Goal: Information Seeking & Learning: Learn about a topic

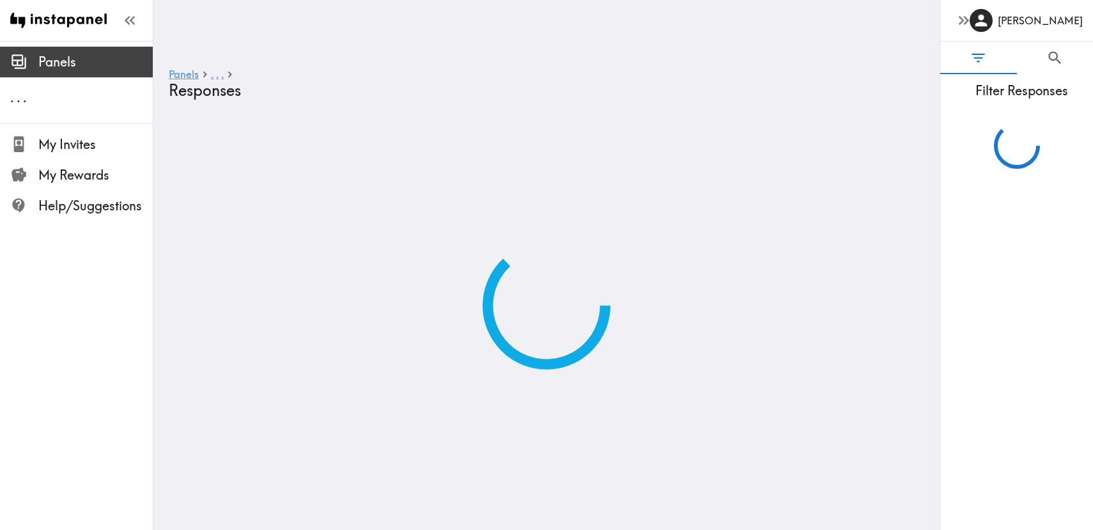
click at [54, 54] on span "Panels" at bounding box center [95, 62] width 114 height 18
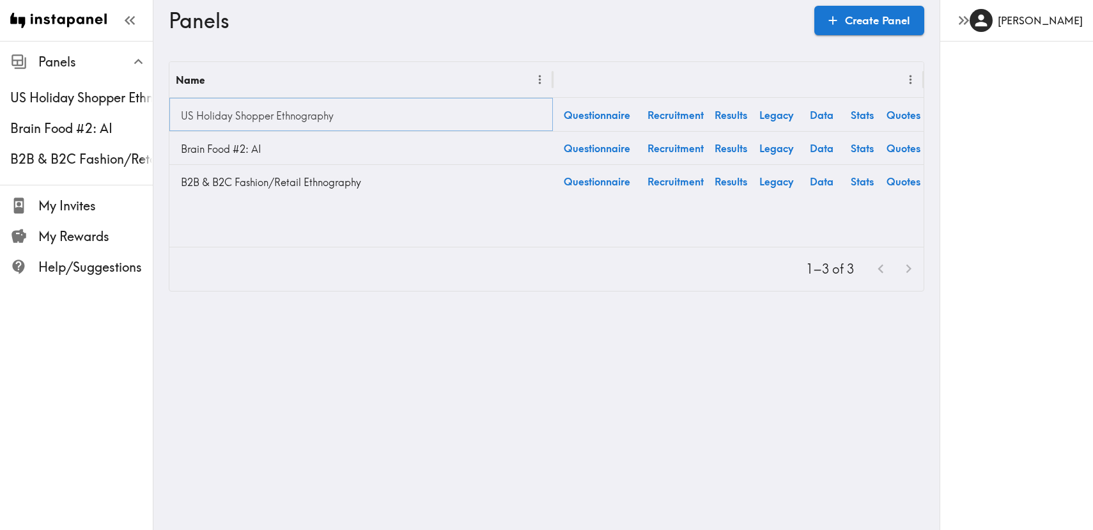
click at [307, 107] on link "US Holiday Shopper Ethnography" at bounding box center [361, 116] width 371 height 26
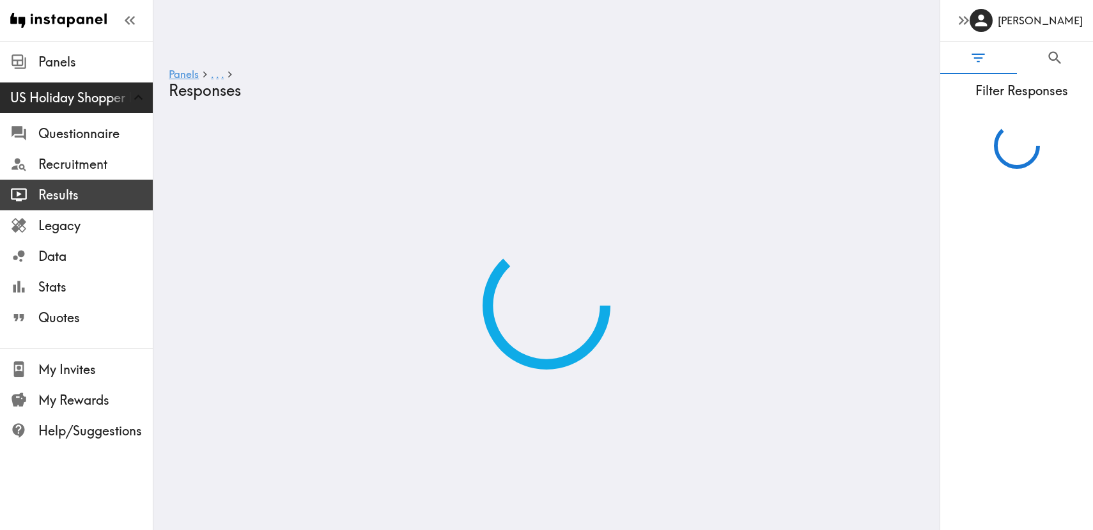
click at [38, 191] on span "Results" at bounding box center [95, 195] width 114 height 18
